Goal: Information Seeking & Learning: Learn about a topic

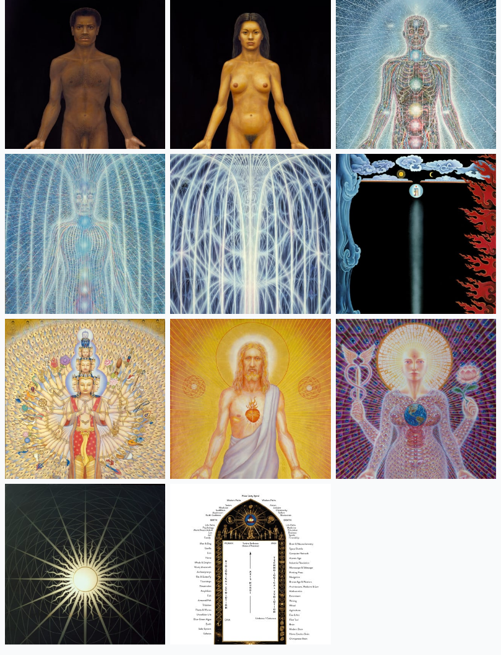
scroll to position [815, 0]
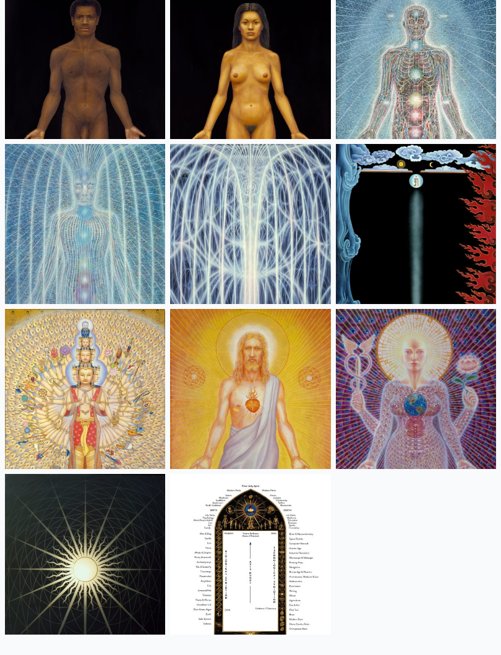
click at [109, 417] on img at bounding box center [85, 389] width 160 height 160
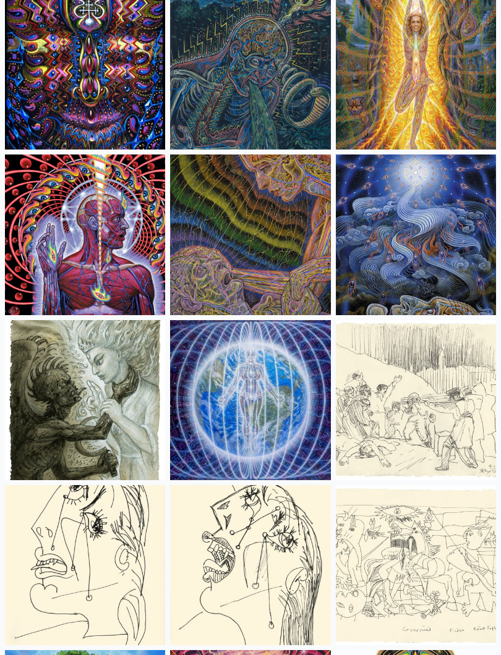
scroll to position [8751, 0]
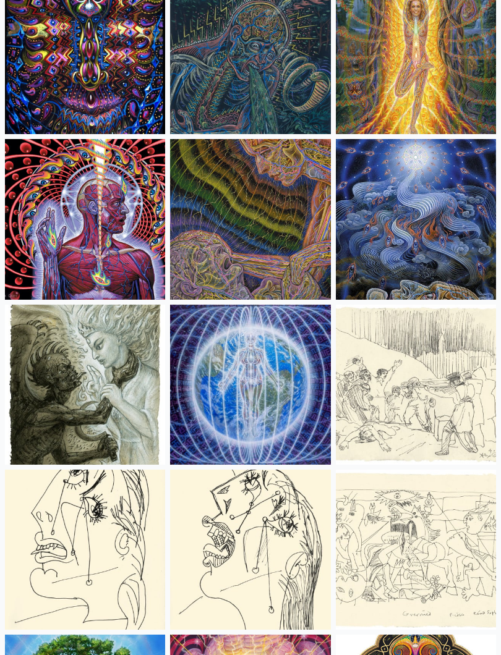
click at [56, 221] on img at bounding box center [85, 219] width 160 height 160
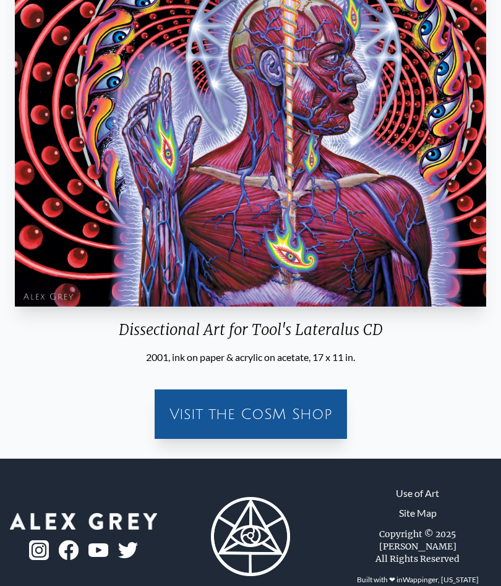
scroll to position [221, 0]
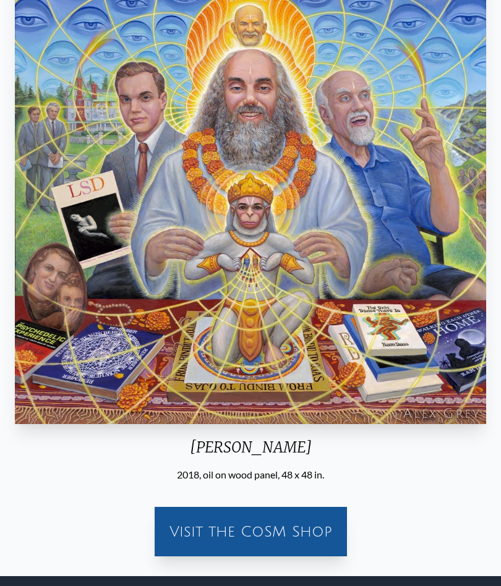
scroll to position [125, 0]
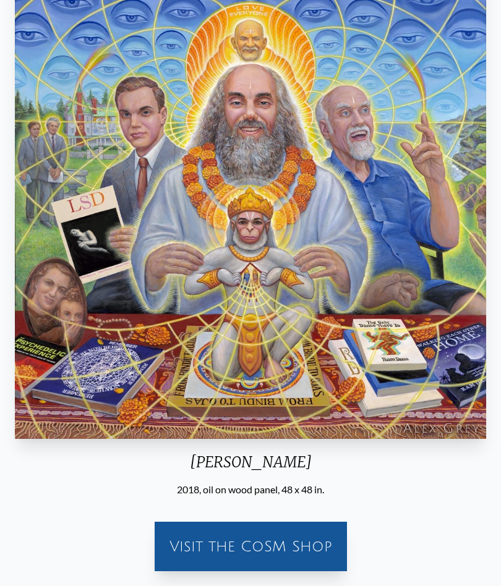
click at [3, 258] on div "[PERSON_NAME] 2018, oil on wood panel, 48 x 48 in. Visit the CoSM Shop" at bounding box center [250, 272] width 501 height 637
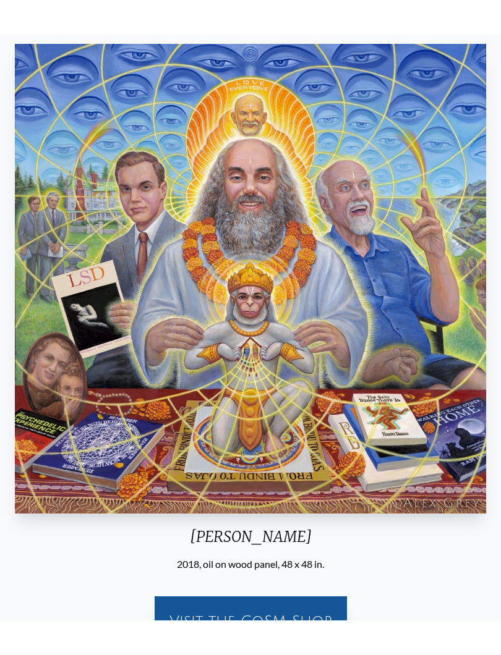
scroll to position [0, 0]
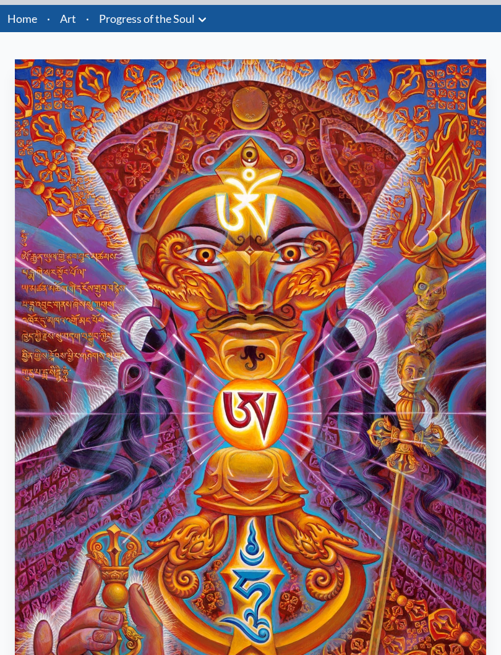
scroll to position [27, 0]
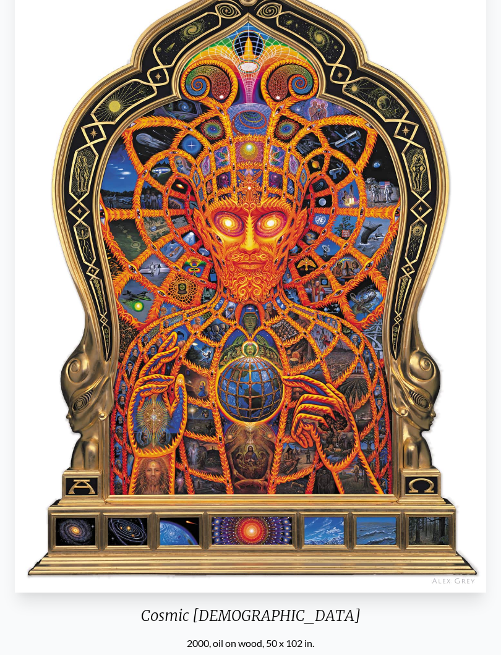
scroll to position [145, 0]
